Goal: Book appointment/travel/reservation

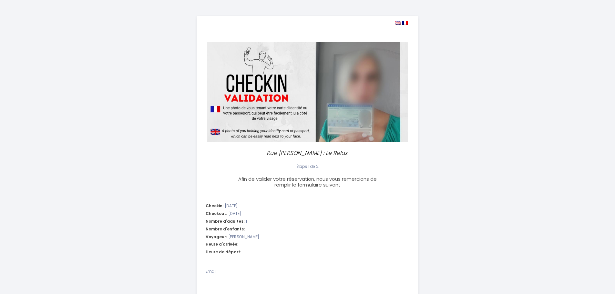
select select
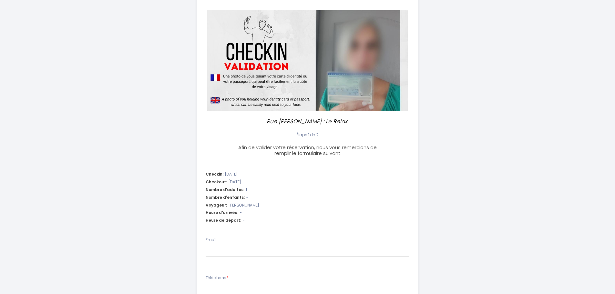
scroll to position [70, 0]
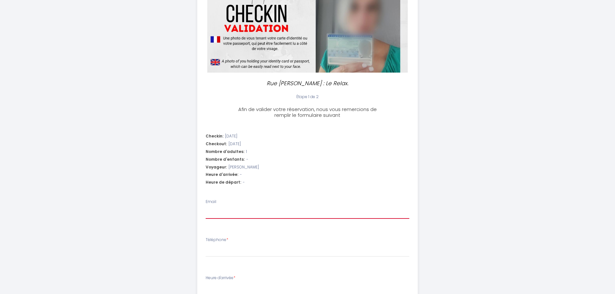
click at [259, 209] on input "Email" at bounding box center [308, 213] width 204 height 12
type input "[PERSON_NAME][EMAIL_ADDRESS][DOMAIN_NAME]"
type input "0608434968"
select select
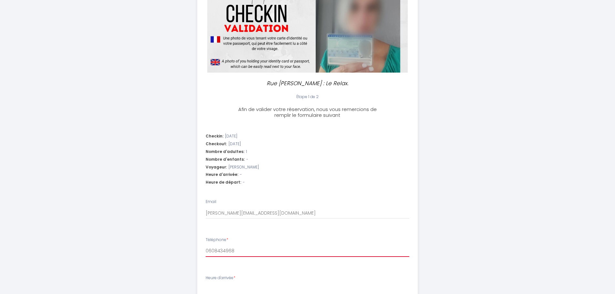
click at [290, 247] on input "0608434968" at bounding box center [308, 251] width 204 height 12
type input "0649608168"
select select
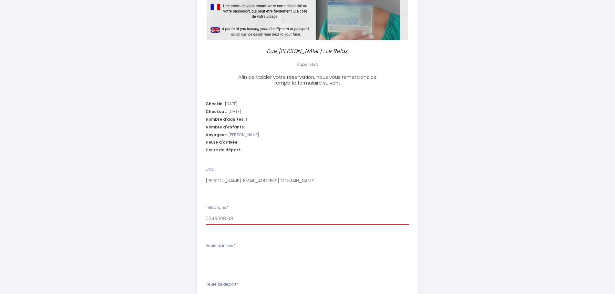
scroll to position [134, 0]
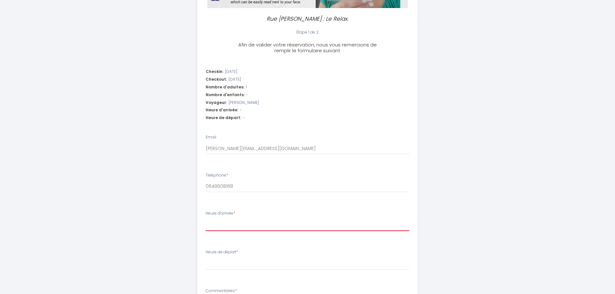
click at [255, 224] on select "14:00 14:30 15:00 15:30 16:00 16:30 17:00 17:30 18:00 18:30 19:00 19:30 20:00 2…" at bounding box center [308, 225] width 204 height 12
click at [174, 154] on div "Rue [PERSON_NAME] : Le Relax. Étape 1 de 2 Afin de valider votre réservation, n…" at bounding box center [307, 128] width 331 height 525
click at [271, 226] on select "14:00 14:30 15:00 15:30 16:00 16:30 17:00 17:30 18:00 18:30 19:00 19:30 20:00 2…" at bounding box center [308, 225] width 204 height 12
select select "14:00"
click at [206, 219] on select "14:00 14:30 15:00 15:30 16:00 16:30 17:00 17:30 18:00 18:30 19:00 19:30 20:00 2…" at bounding box center [308, 225] width 204 height 12
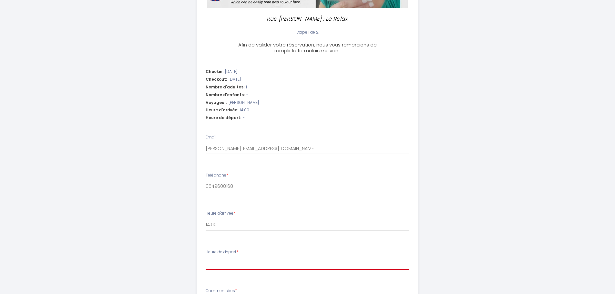
click at [228, 263] on select "00:00 00:30 01:00 01:30 02:00 02:30 03:00 03:30 04:00 04:30 05:00 05:30 06:00 0…" at bounding box center [308, 264] width 204 height 12
select select "11:00"
click at [206, 258] on select "00:00 00:30 01:00 01:30 02:00 02:30 03:00 03:30 04:00 04:30 05:00 05:30 06:00 0…" at bounding box center [308, 264] width 204 height 12
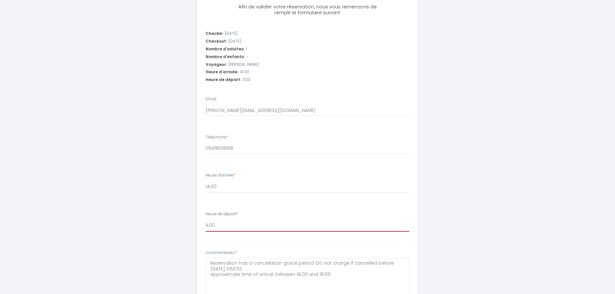
scroll to position [231, 0]
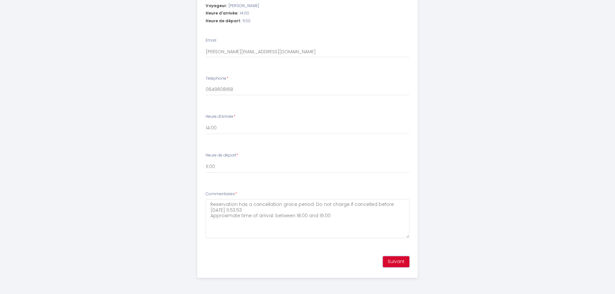
click at [395, 263] on button "Suivant" at bounding box center [396, 261] width 26 height 11
